Goal: Download file/media

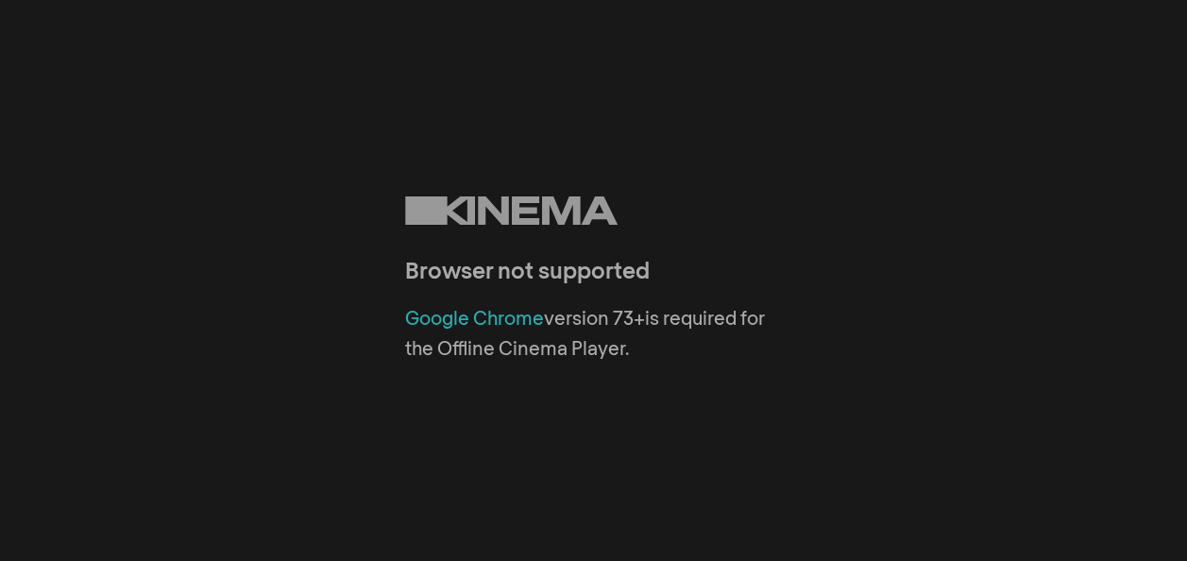
click at [478, 321] on link "Google Chrome" at bounding box center [474, 319] width 139 height 19
click at [521, 322] on link "Google Chrome" at bounding box center [474, 319] width 139 height 19
